Goal: Task Accomplishment & Management: Use online tool/utility

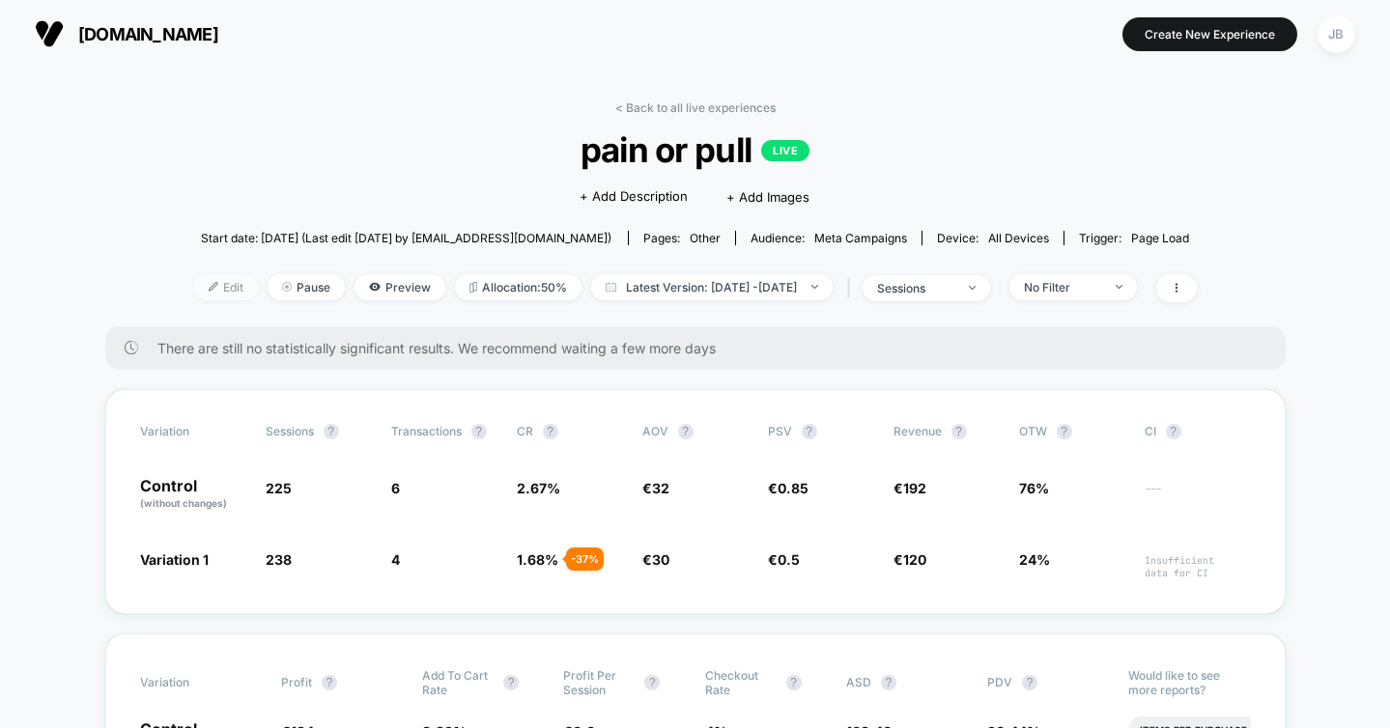
click at [197, 285] on span "Edit" at bounding box center [226, 287] width 64 height 26
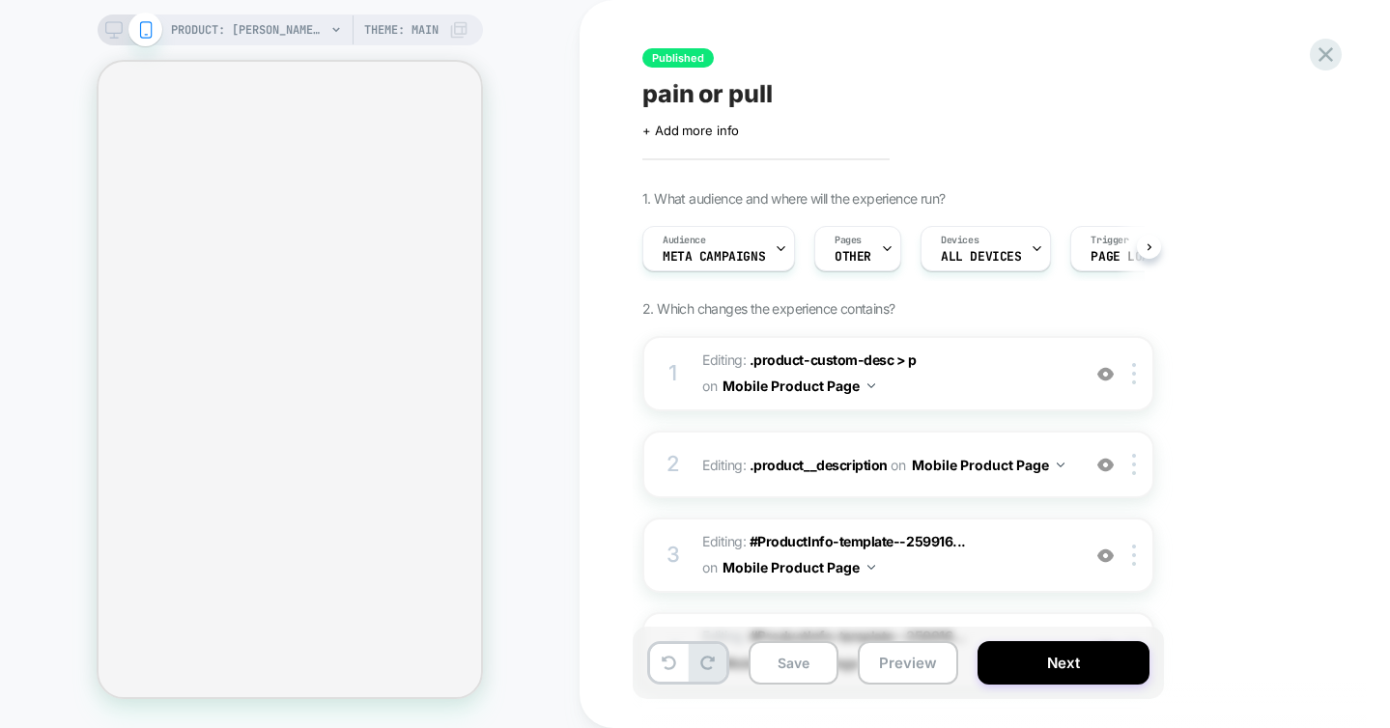
scroll to position [0, 1]
click at [682, 127] on span "+ Add more info" at bounding box center [690, 130] width 97 height 15
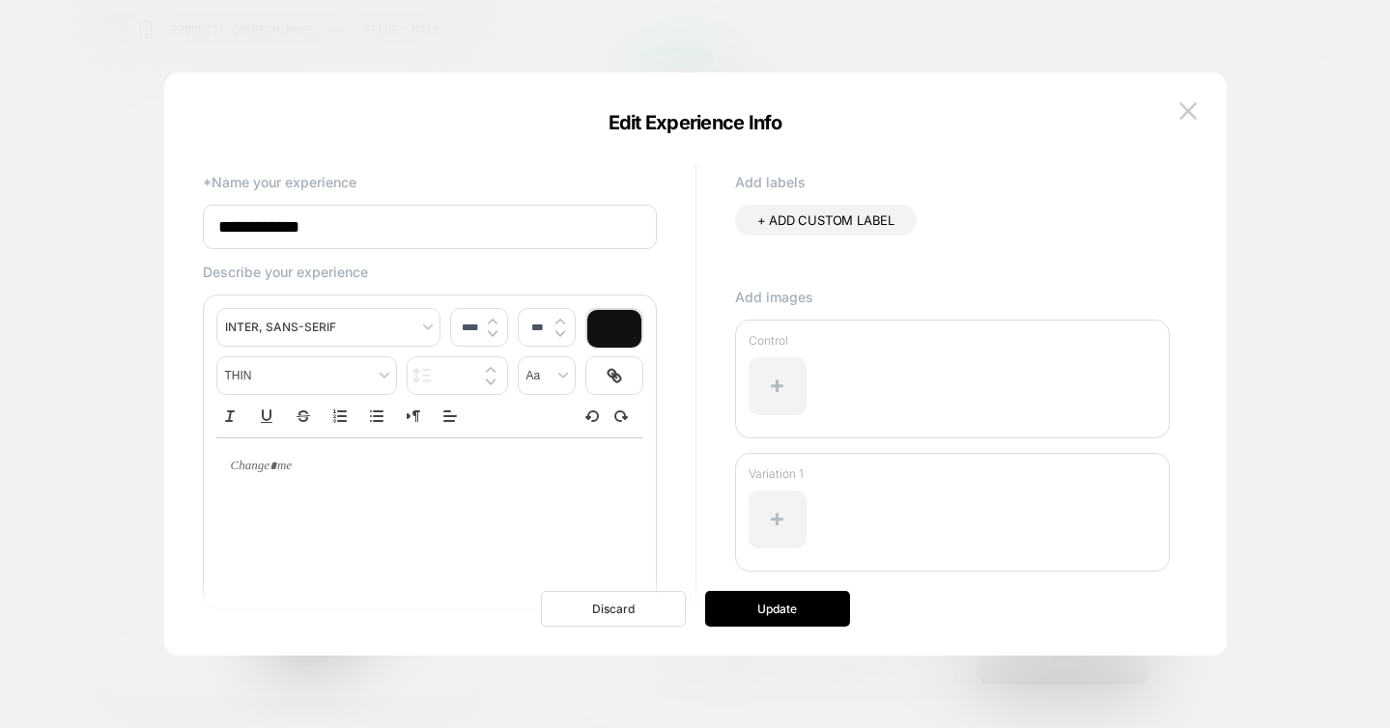
scroll to position [0, 0]
click at [617, 613] on button "Discard" at bounding box center [613, 609] width 145 height 36
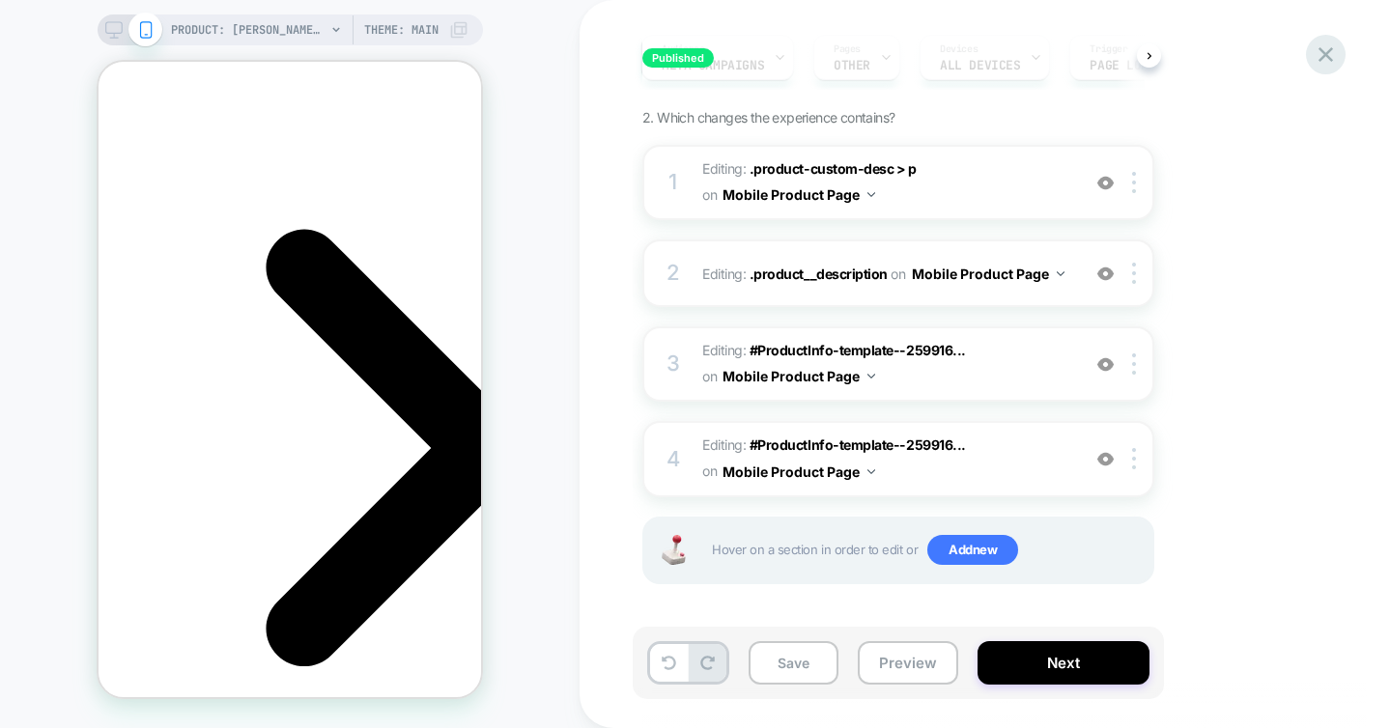
click at [1328, 56] on icon at bounding box center [1325, 54] width 14 height 14
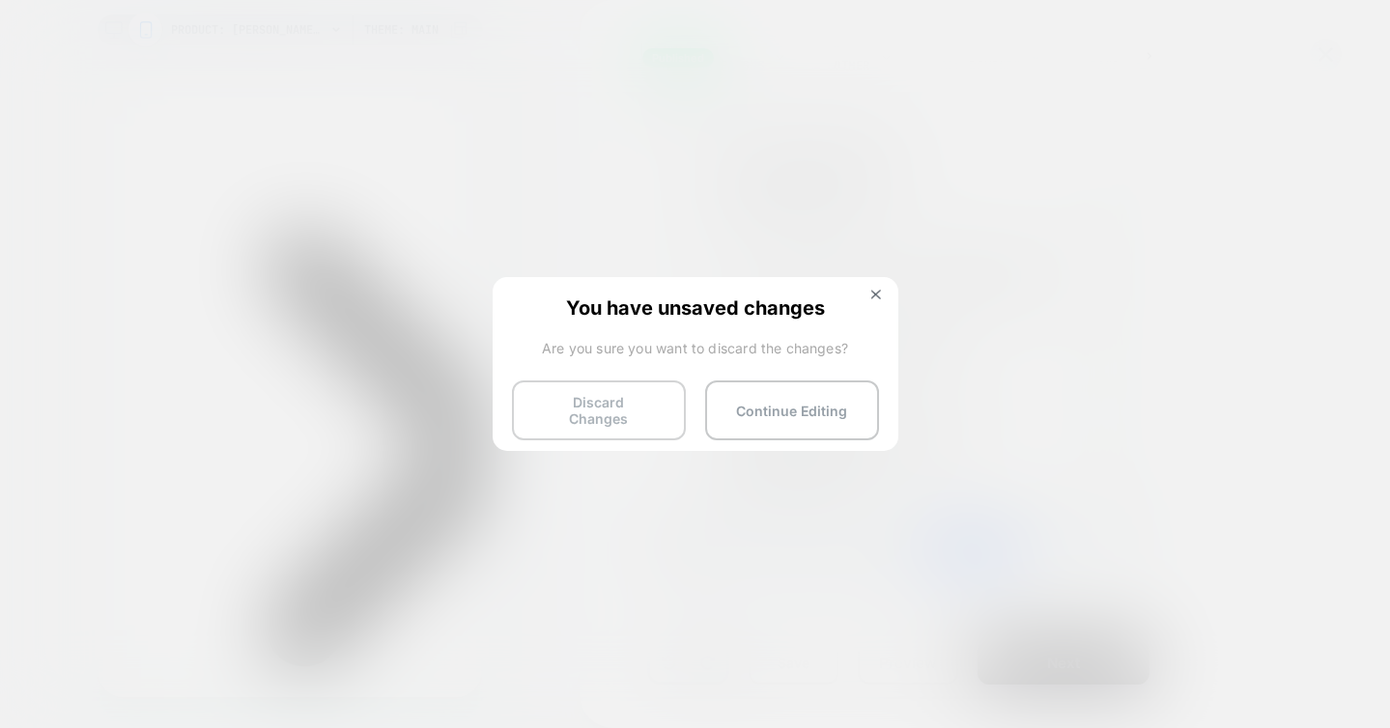
click at [607, 404] on button "Discard Changes" at bounding box center [599, 411] width 174 height 60
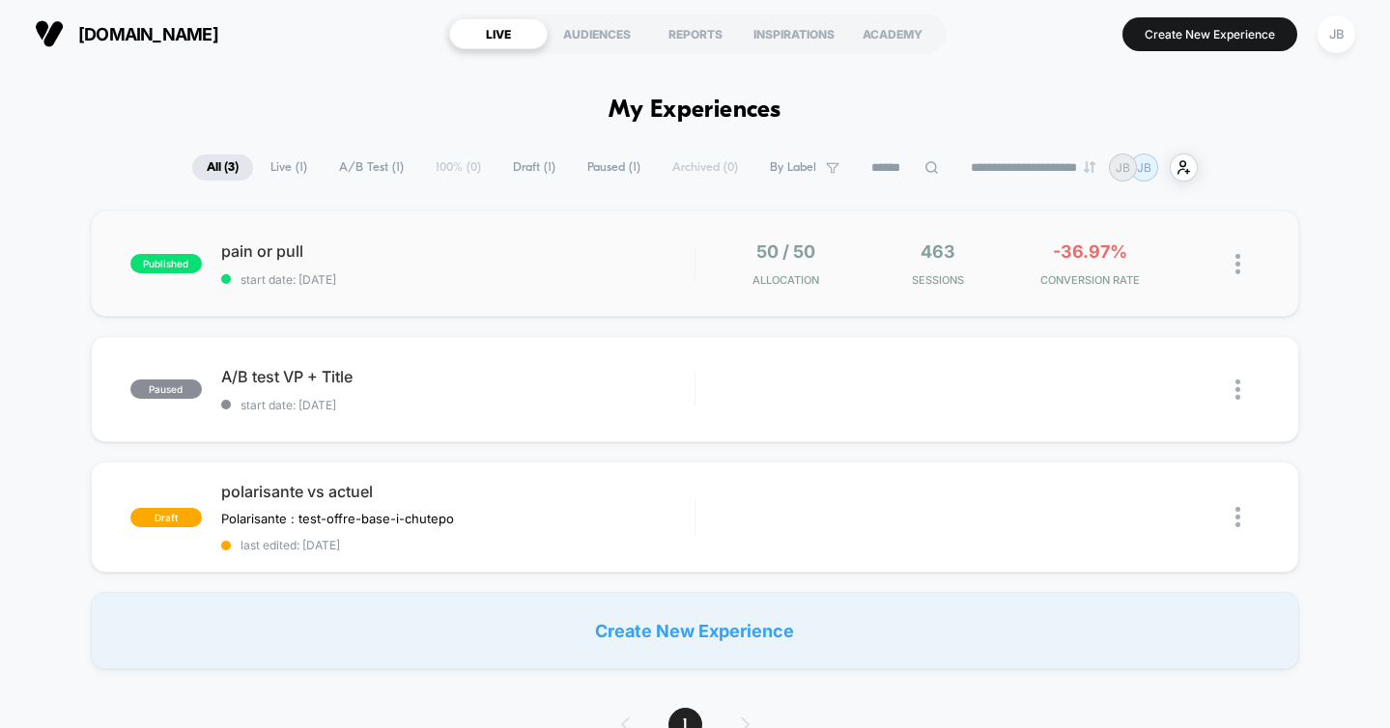
click at [199, 215] on div "published pain or pull start date: [DATE] 50 / 50 Allocation 463 Sessions -36.9…" at bounding box center [695, 264] width 1209 height 106
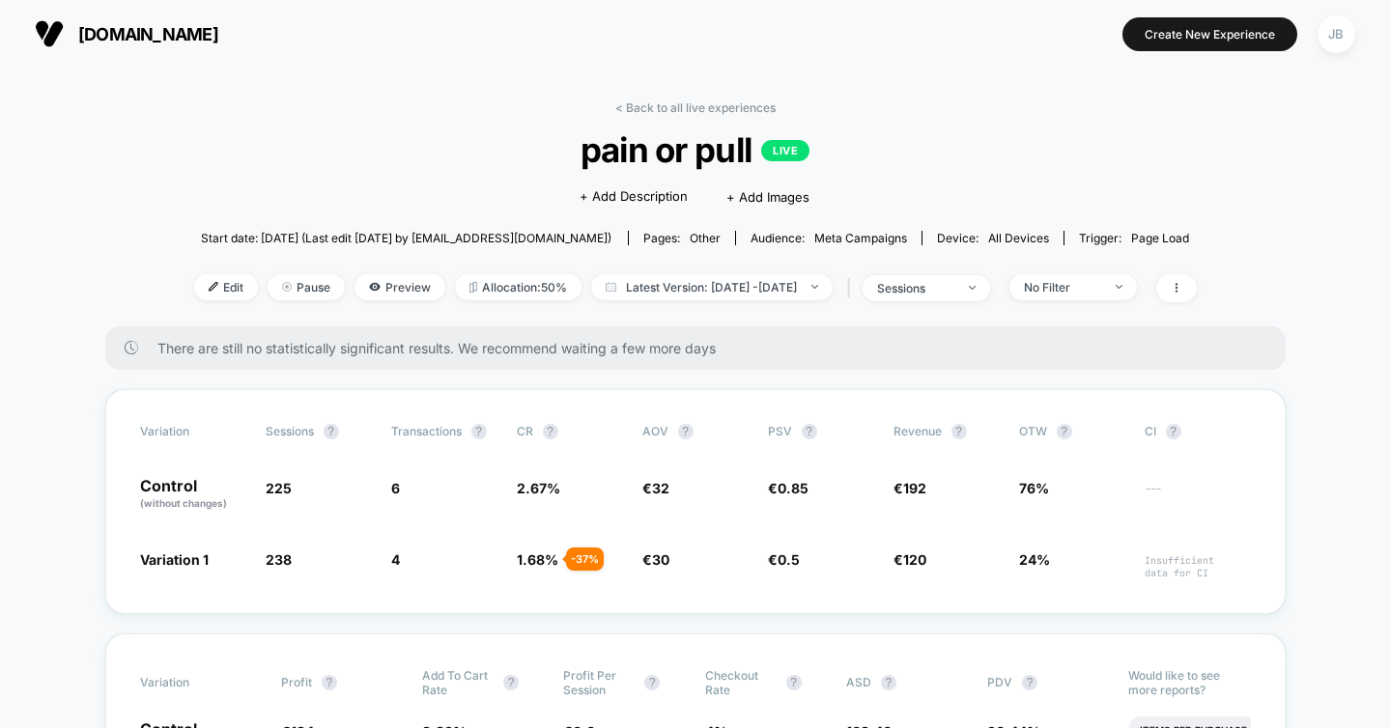
scroll to position [310, 0]
